Goal: Transaction & Acquisition: Purchase product/service

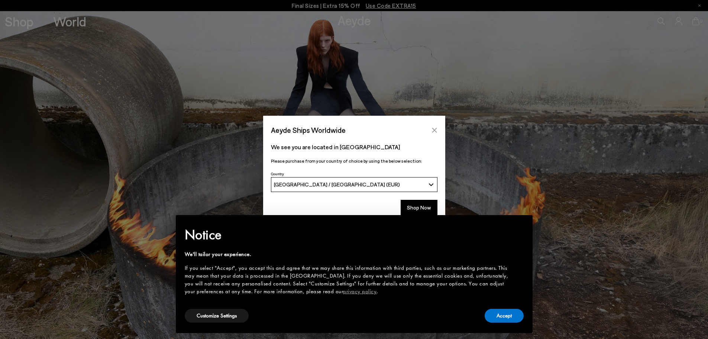
click at [439, 129] on button "Close" at bounding box center [434, 130] width 11 height 11
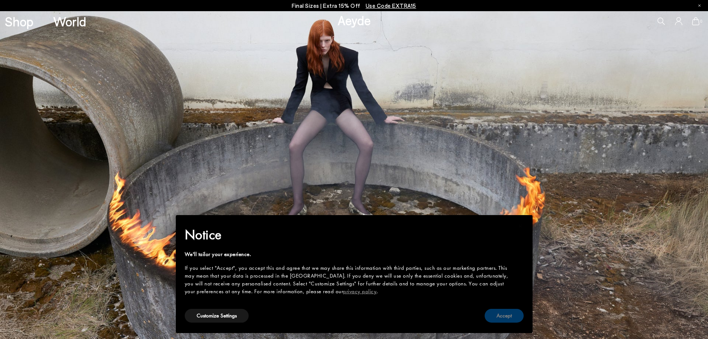
click at [514, 317] on button "Accept" at bounding box center [504, 316] width 39 height 14
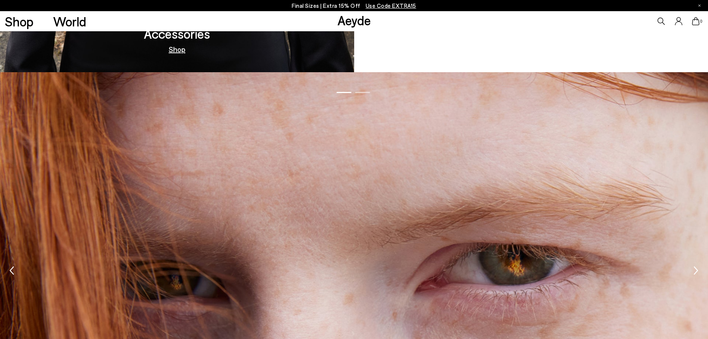
scroll to position [1134, 0]
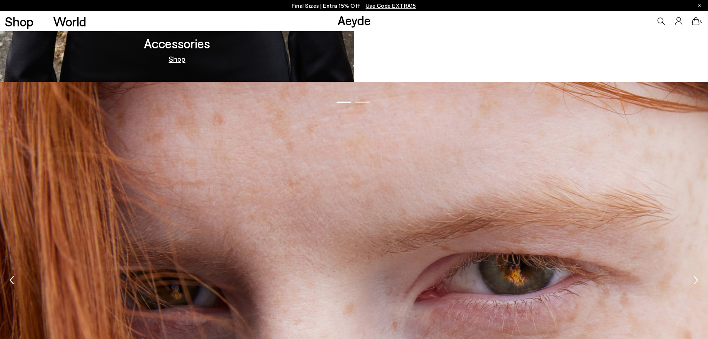
click at [659, 20] on icon at bounding box center [661, 20] width 7 height 7
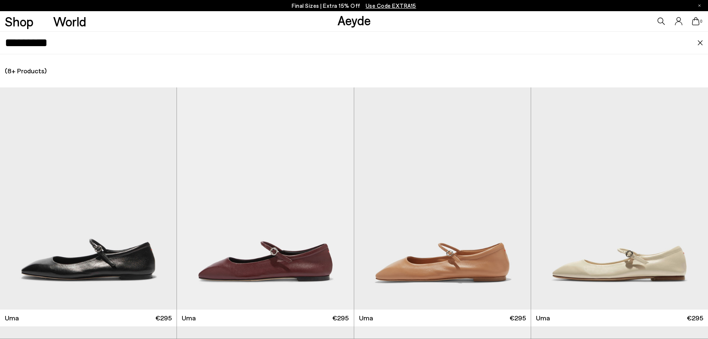
type input "*********"
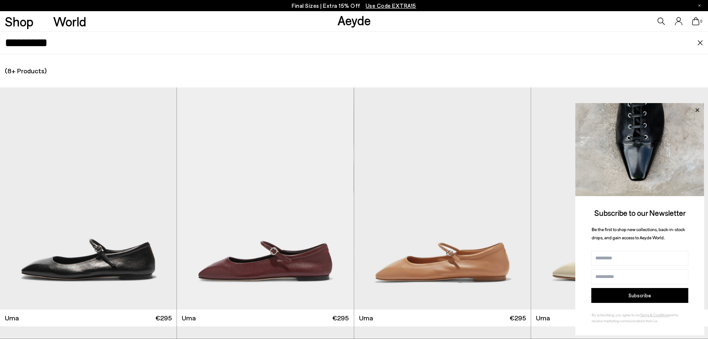
click at [698, 108] on icon at bounding box center [698, 110] width 10 height 10
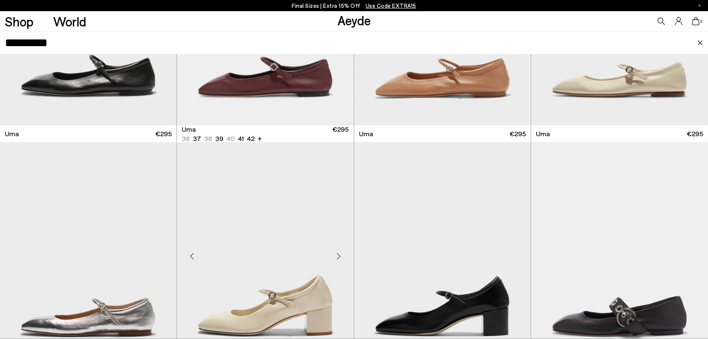
scroll to position [273, 0]
